Goal: Information Seeking & Learning: Learn about a topic

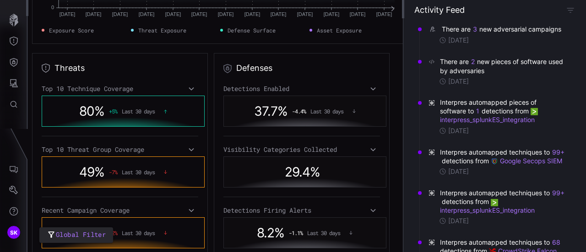
scroll to position [208, 0]
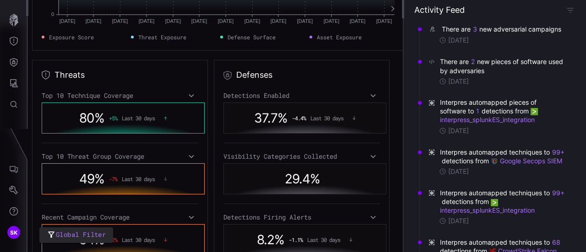
click at [151, 109] on div "80 % + 5 % Last 30 days" at bounding box center [123, 118] width 126 height 21
click at [188, 95] on icon at bounding box center [191, 95] width 6 height 7
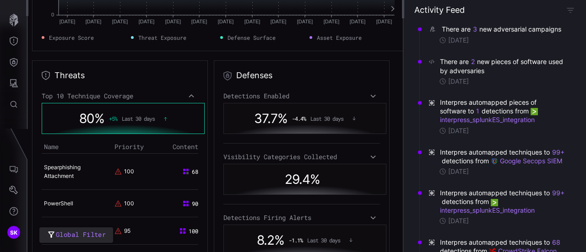
scroll to position [205, 0]
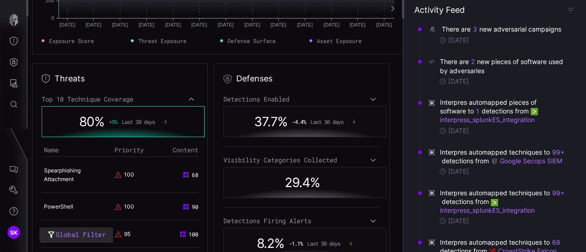
click at [188, 100] on icon at bounding box center [191, 99] width 6 height 7
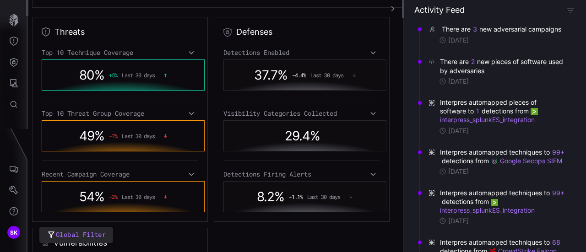
scroll to position [273, 0]
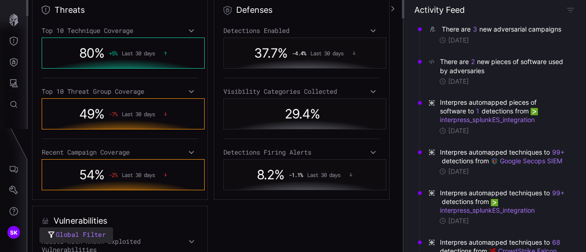
click at [184, 92] on div "Top 10 Threat Group Coverage" at bounding box center [120, 91] width 157 height 8
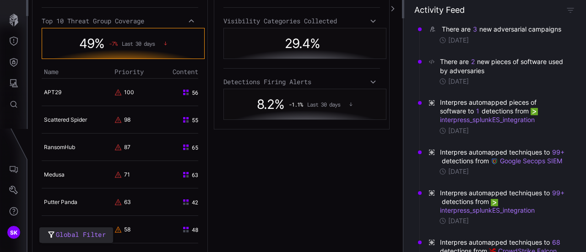
scroll to position [342, 0]
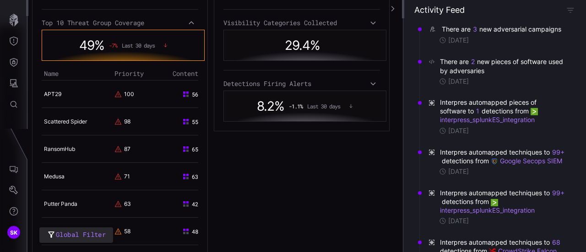
click at [191, 6] on div "Top 10 Technique Coverage 80 % + 5 % Last 30 days Top 10 Threat Group Coverage …" at bounding box center [120, 194] width 157 height 472
click at [188, 19] on icon at bounding box center [191, 22] width 6 height 7
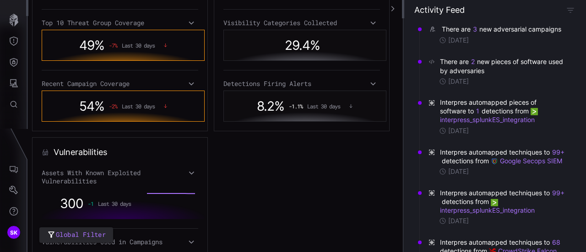
click at [396, 132] on div "Exposure High Last 30 days Score Trend Generate a Report [DATE] [DATE] [DATE] […" at bounding box center [215, 126] width 376 height 252
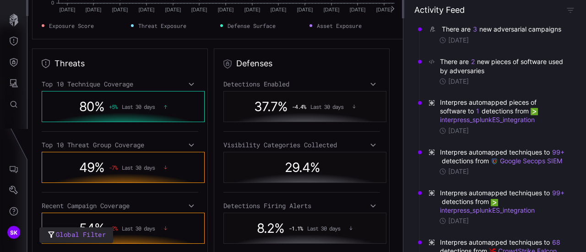
scroll to position [217, 0]
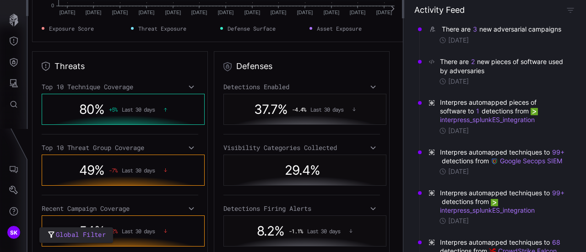
click at [363, 86] on div "Detections Enabled" at bounding box center [302, 87] width 157 height 8
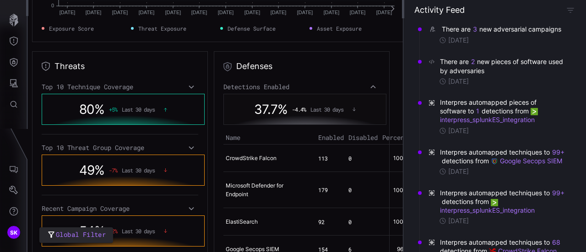
click at [363, 86] on div "Detections Enabled" at bounding box center [302, 87] width 157 height 8
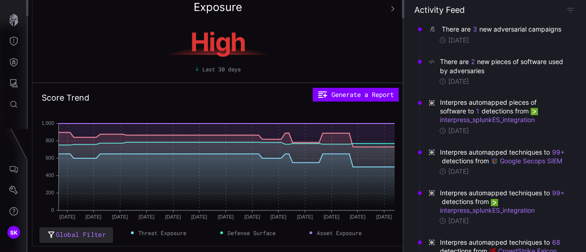
scroll to position [0, 0]
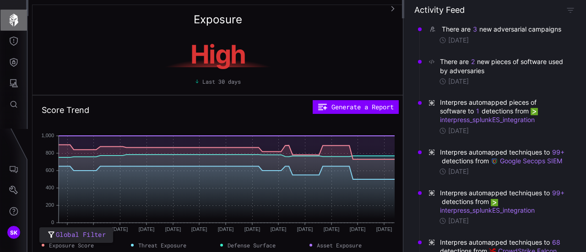
click at [14, 22] on icon "button" at bounding box center [13, 20] width 9 height 13
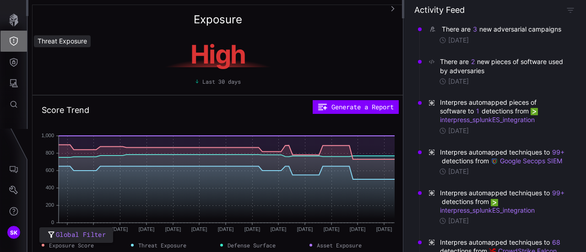
click at [14, 38] on icon "Threat Exposure" at bounding box center [13, 41] width 9 height 9
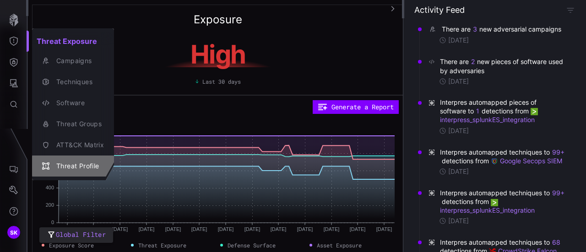
click at [78, 162] on div "Threat Profile" at bounding box center [78, 166] width 52 height 11
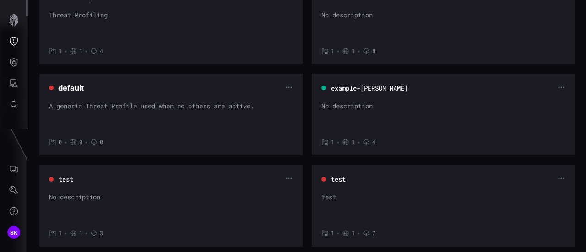
scroll to position [531, 0]
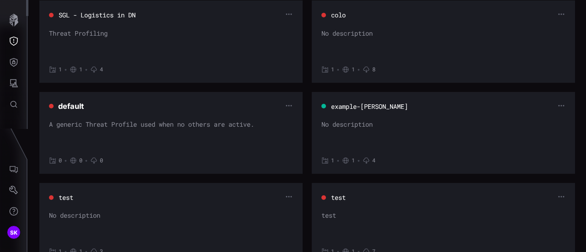
click at [362, 104] on button "example-[PERSON_NAME]" at bounding box center [370, 106] width 78 height 9
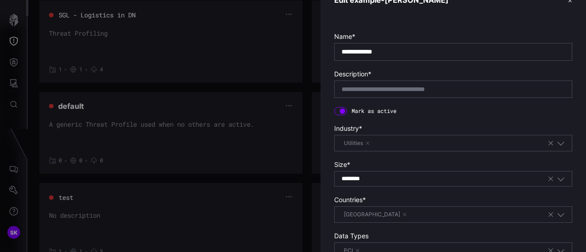
scroll to position [0, 0]
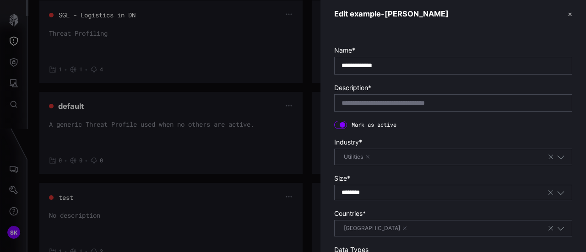
click at [12, 37] on div at bounding box center [293, 126] width 586 height 252
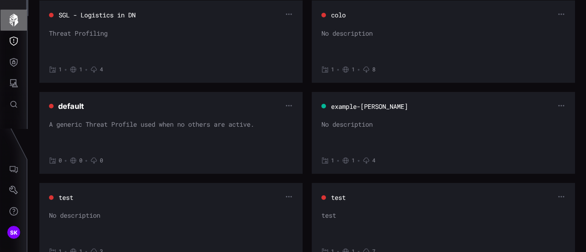
click at [13, 22] on icon "button" at bounding box center [13, 20] width 13 height 13
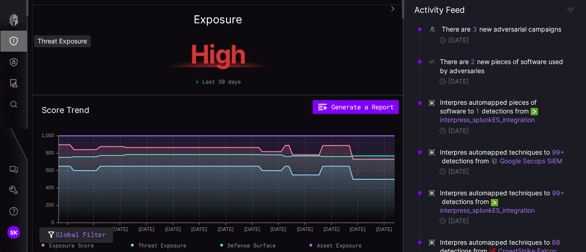
click at [13, 41] on icon "Threat Exposure" at bounding box center [13, 41] width 9 height 9
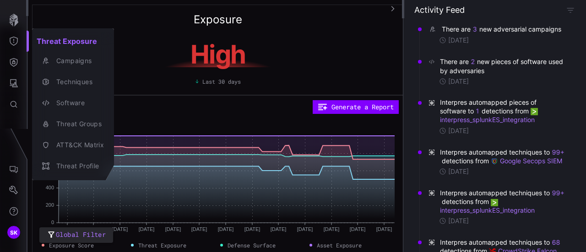
click at [13, 64] on div at bounding box center [293, 126] width 586 height 252
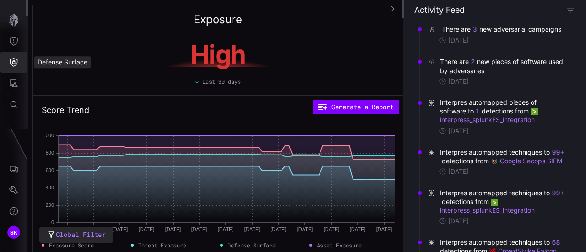
click at [13, 64] on icon "Defense Surface" at bounding box center [13, 62] width 9 height 9
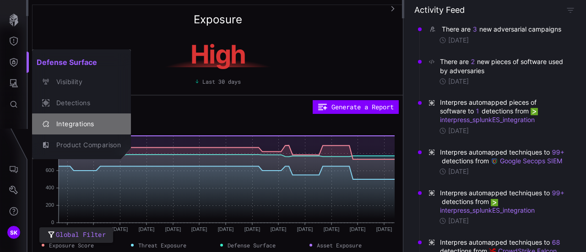
click at [72, 120] on div "Integrations" at bounding box center [86, 124] width 69 height 11
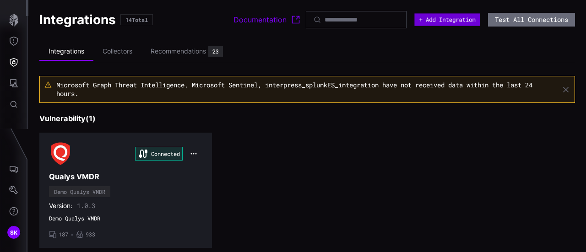
click at [448, 17] on button "+ Add Integration" at bounding box center [448, 19] width 66 height 12
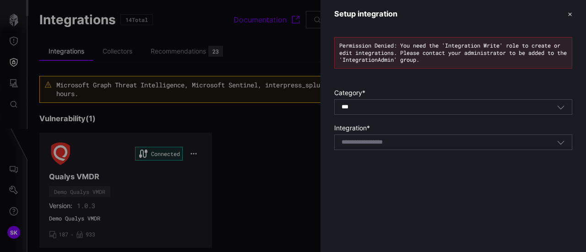
click at [570, 14] on button "✕" at bounding box center [570, 14] width 5 height 10
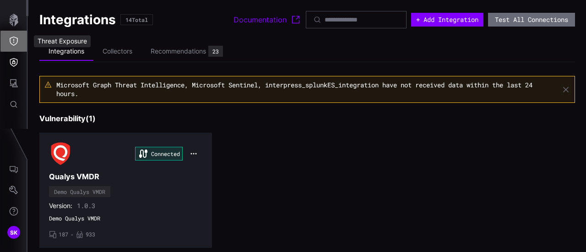
click at [14, 38] on icon "Threat Exposure" at bounding box center [13, 41] width 9 height 9
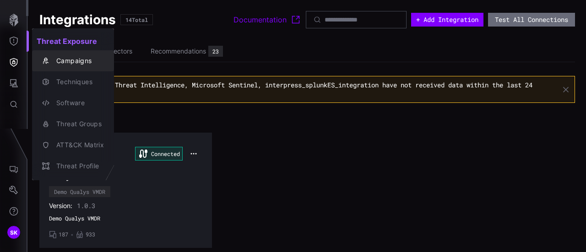
click at [63, 57] on div "Campaigns" at bounding box center [78, 60] width 52 height 11
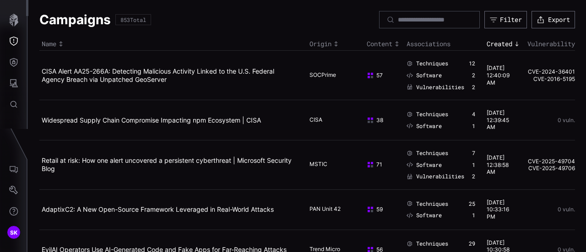
click at [249, 178] on td "Retail at risk: How one alert uncovered a persistent cyberthreat | Microsoft Se…" at bounding box center [173, 164] width 268 height 49
click at [501, 16] on div "Filter" at bounding box center [511, 19] width 20 height 7
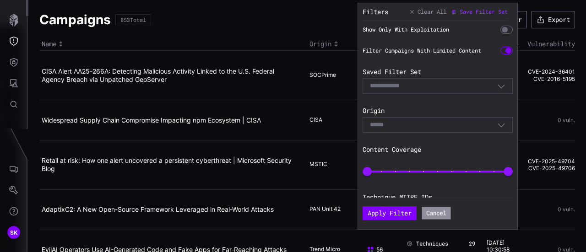
click at [438, 212] on button "Cancel" at bounding box center [436, 214] width 29 height 12
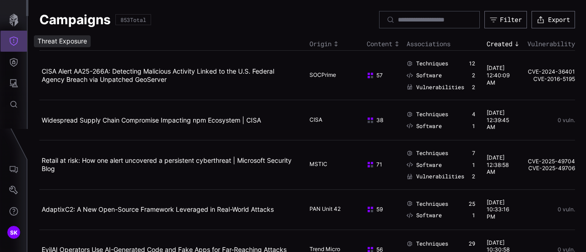
click at [13, 41] on icon "Threat Exposure" at bounding box center [13, 41] width 9 height 9
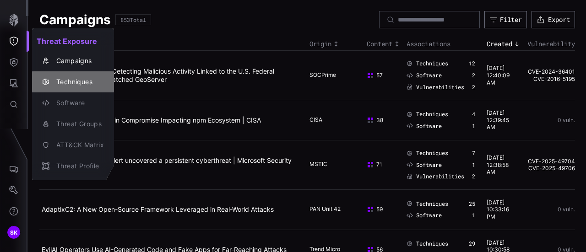
click at [71, 81] on div "Techniques" at bounding box center [78, 81] width 52 height 11
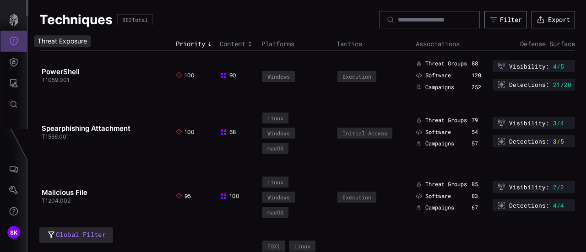
click at [13, 44] on icon "Threat Exposure" at bounding box center [13, 41] width 9 height 9
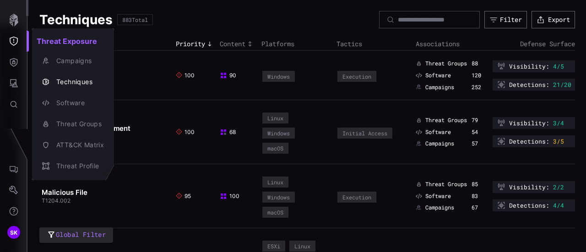
click at [13, 60] on div at bounding box center [293, 126] width 586 height 252
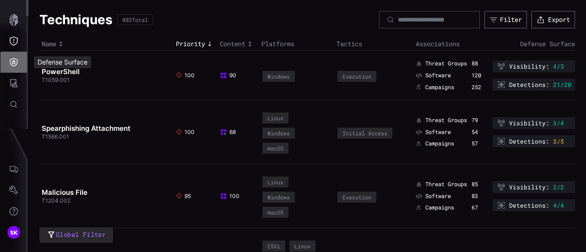
click at [14, 58] on icon "Defense Surface" at bounding box center [13, 62] width 9 height 9
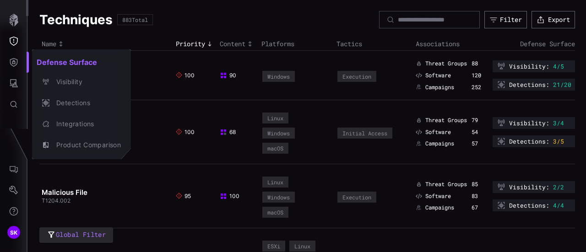
click at [14, 37] on div at bounding box center [293, 126] width 586 height 252
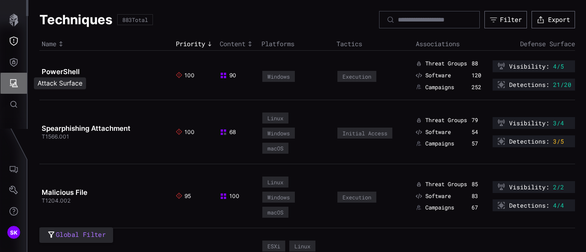
click at [14, 83] on icon "Attack Surface" at bounding box center [13, 83] width 9 height 9
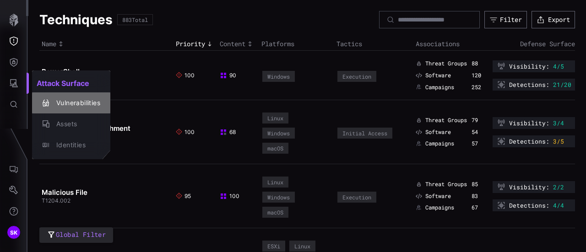
click at [82, 101] on div "Vulnerabilities" at bounding box center [76, 103] width 49 height 11
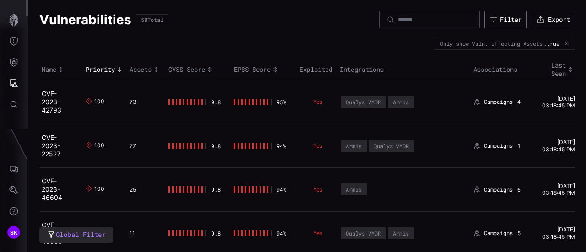
click at [300, 124] on td "Yes" at bounding box center [317, 146] width 40 height 44
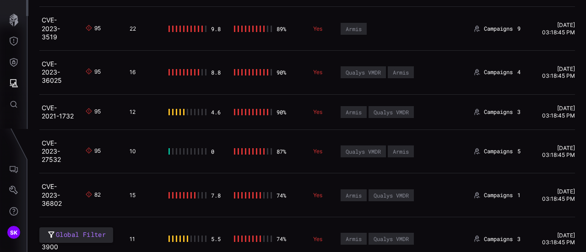
scroll to position [733, 0]
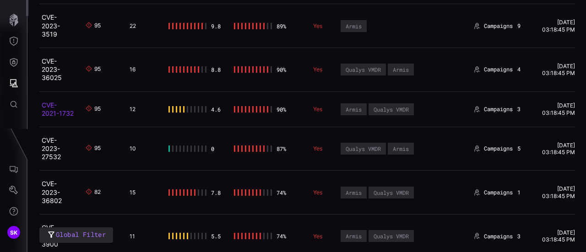
click at [45, 103] on link "CVE-2021-1732" at bounding box center [58, 109] width 32 height 16
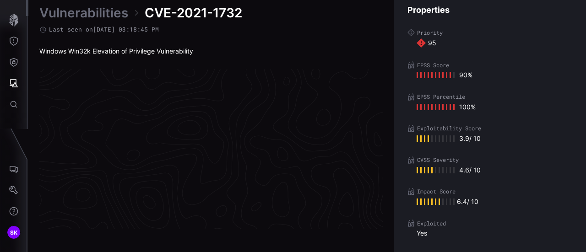
scroll to position [1984, 519]
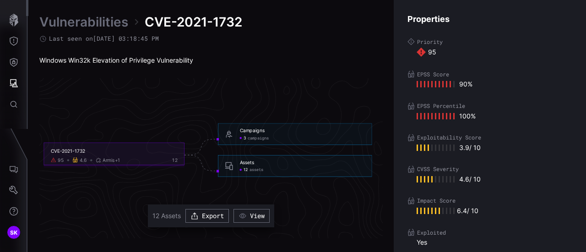
click at [246, 164] on div "Assets" at bounding box center [247, 163] width 14 height 6
click at [240, 160] on div "Assets" at bounding box center [247, 163] width 14 height 6
click at [251, 169] on span "assets" at bounding box center [257, 170] width 14 height 5
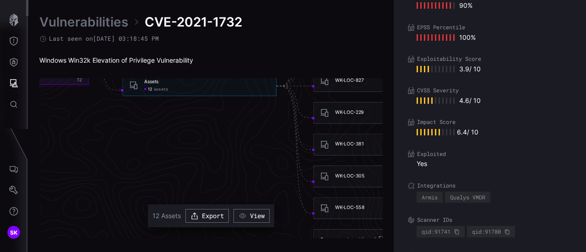
scroll to position [2058, 519]
click at [343, 142] on div "WK-LOC-381" at bounding box center [349, 144] width 29 height 6
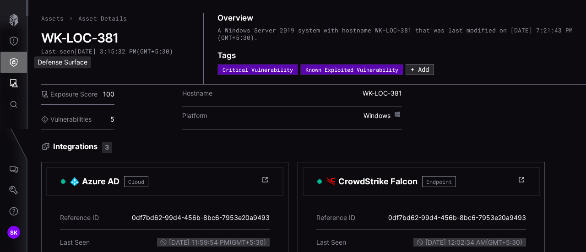
click at [14, 62] on icon "Defense Surface" at bounding box center [14, 62] width 8 height 9
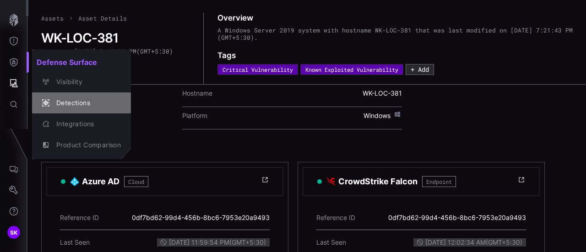
click at [87, 98] on div "Detections" at bounding box center [86, 103] width 69 height 11
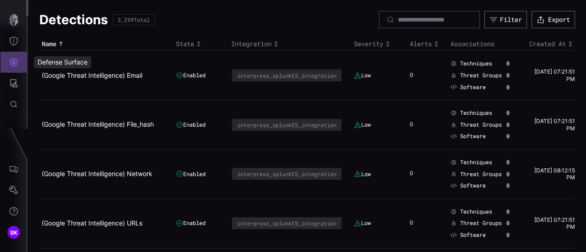
click at [16, 62] on icon "Defense Surface" at bounding box center [13, 62] width 9 height 9
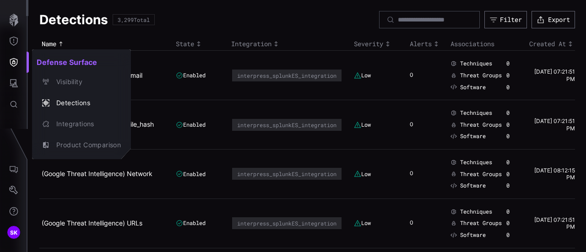
click at [12, 40] on div at bounding box center [293, 126] width 586 height 252
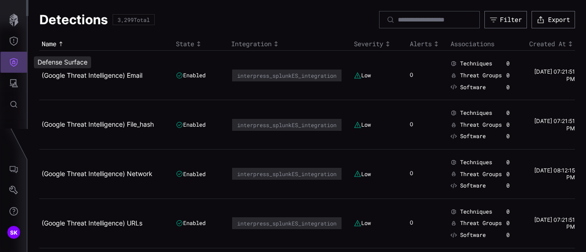
click at [13, 60] on icon "Defense Surface" at bounding box center [13, 62] width 9 height 9
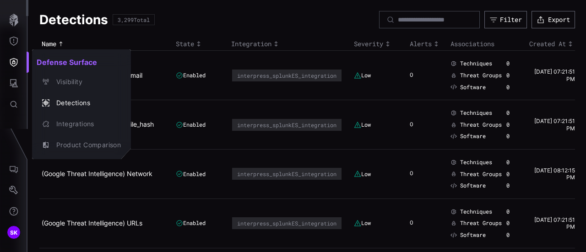
click at [13, 41] on div at bounding box center [293, 126] width 586 height 252
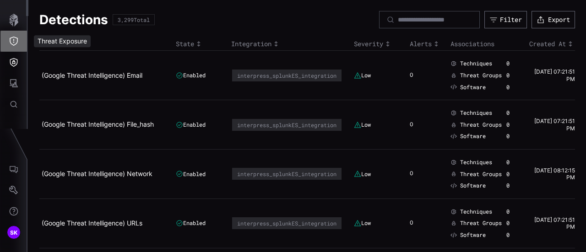
click at [13, 41] on icon "Threat Exposure" at bounding box center [13, 41] width 9 height 9
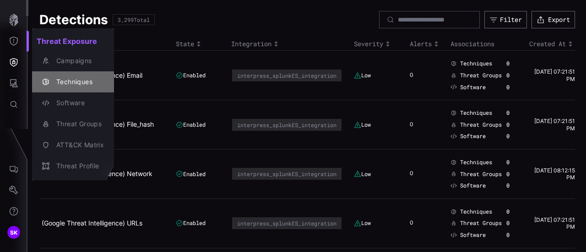
click at [66, 82] on div "Techniques" at bounding box center [78, 81] width 52 height 11
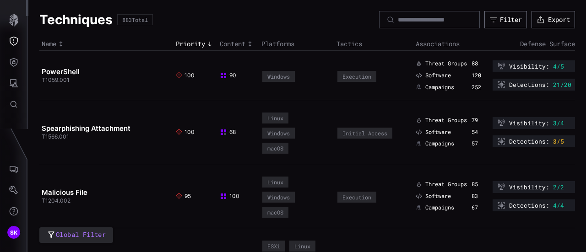
click at [326, 145] on td "Linux Windows macOS" at bounding box center [296, 132] width 75 height 64
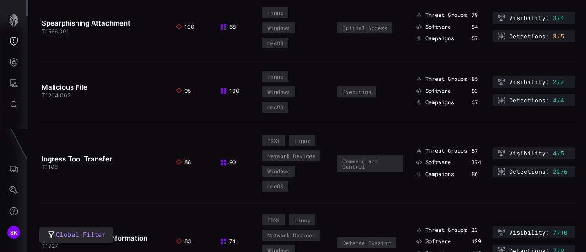
scroll to position [92, 0]
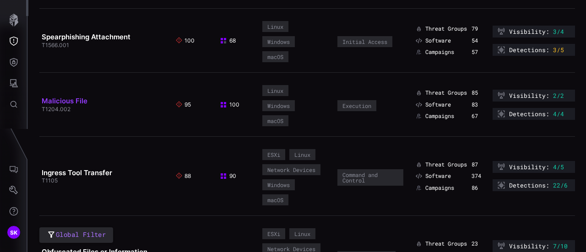
click at [55, 101] on link "Malicious File" at bounding box center [65, 101] width 46 height 9
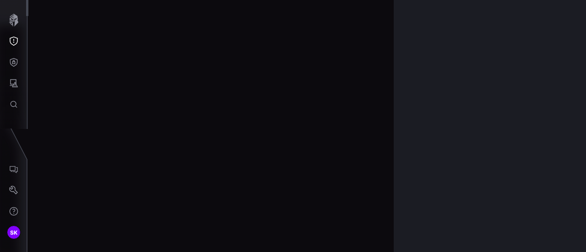
scroll to position [2009, 519]
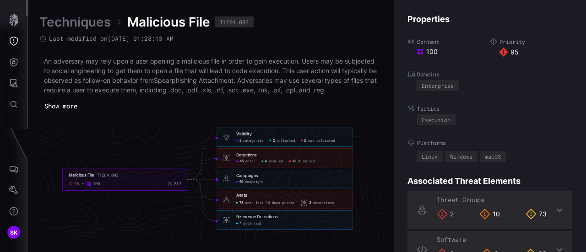
click at [246, 154] on div "Detections" at bounding box center [246, 155] width 21 height 5
click at [249, 164] on span "total" at bounding box center [251, 161] width 11 height 5
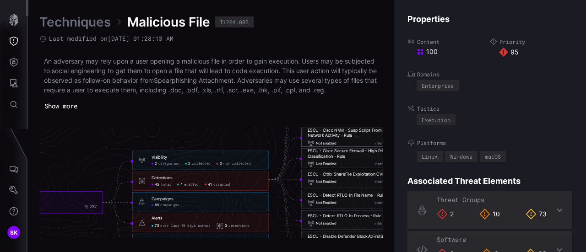
click at [354, 131] on div "ESCU - Cisco NVM - Susp Script From Archive Triggering Network Activity - Rule" at bounding box center [370, 133] width 124 height 11
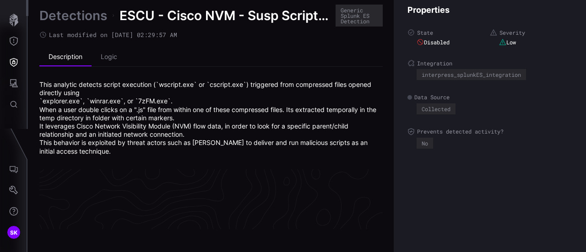
scroll to position [2034, 519]
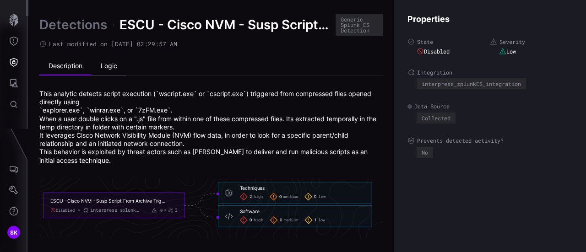
click at [109, 66] on li "Logic" at bounding box center [109, 66] width 35 height 18
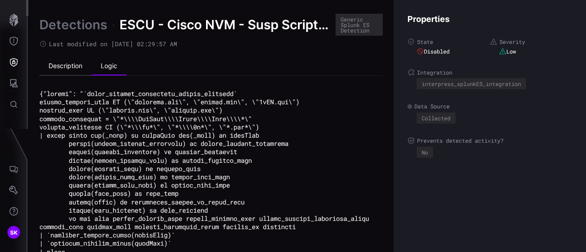
click at [57, 65] on li "Description" at bounding box center [65, 66] width 52 height 18
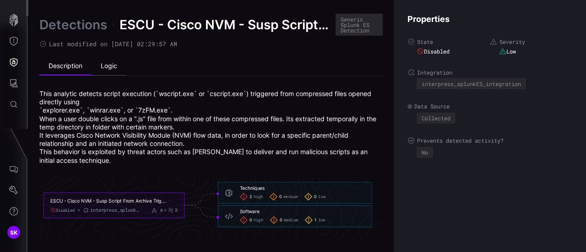
click at [108, 66] on li "Logic" at bounding box center [109, 66] width 35 height 18
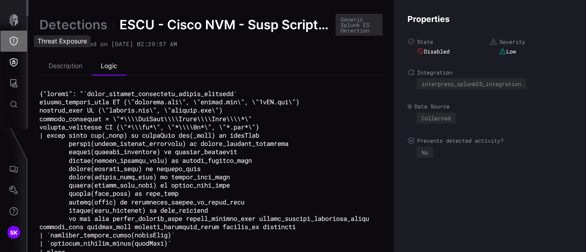
click at [12, 37] on icon "Threat Exposure" at bounding box center [13, 41] width 9 height 9
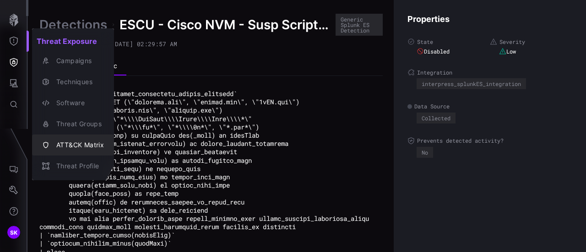
click at [79, 144] on div "ATT&CK Matrix" at bounding box center [78, 145] width 52 height 11
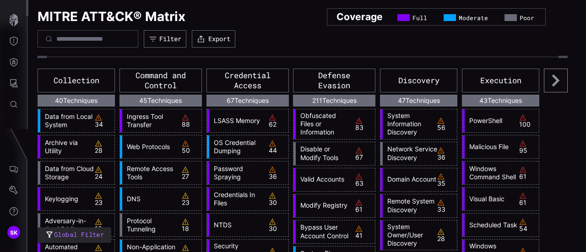
click at [403, 152] on link "Network Service Discovery" at bounding box center [410, 153] width 55 height 16
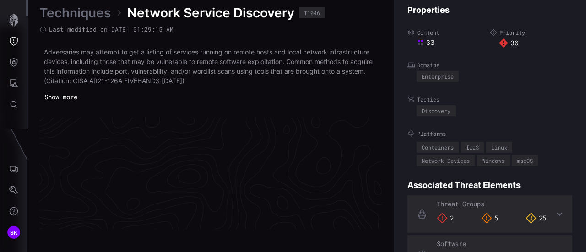
scroll to position [2009, 519]
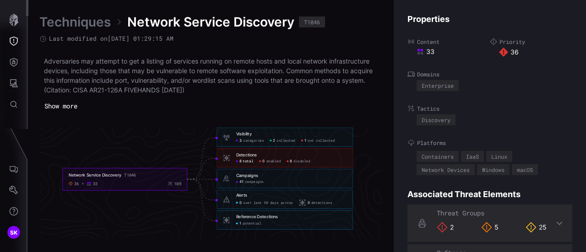
click at [242, 160] on div "8 total" at bounding box center [244, 161] width 17 height 5
